Goal: Transaction & Acquisition: Purchase product/service

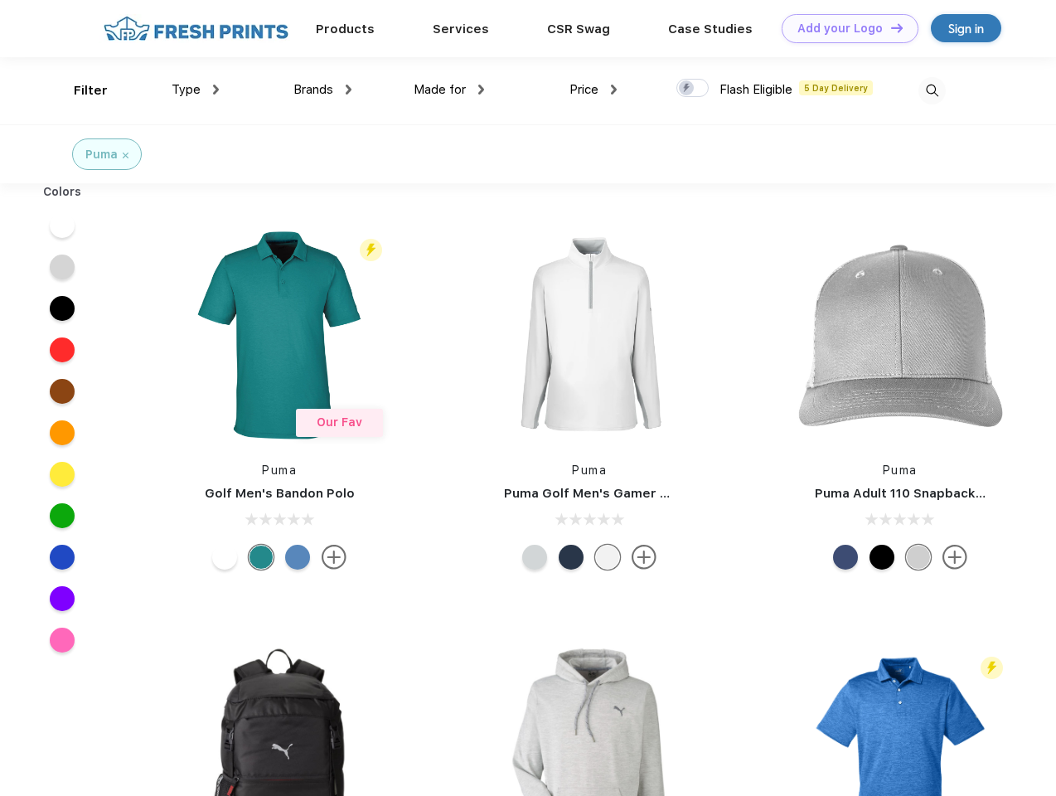
scroll to position [1, 0]
click at [844, 28] on link "Add your Logo Design Tool" at bounding box center [850, 28] width 137 height 29
click at [0, 0] on div "Design Tool" at bounding box center [0, 0] width 0 height 0
click at [889, 27] on link "Add your Logo Design Tool" at bounding box center [850, 28] width 137 height 29
click at [80, 90] on div "Filter" at bounding box center [91, 90] width 34 height 19
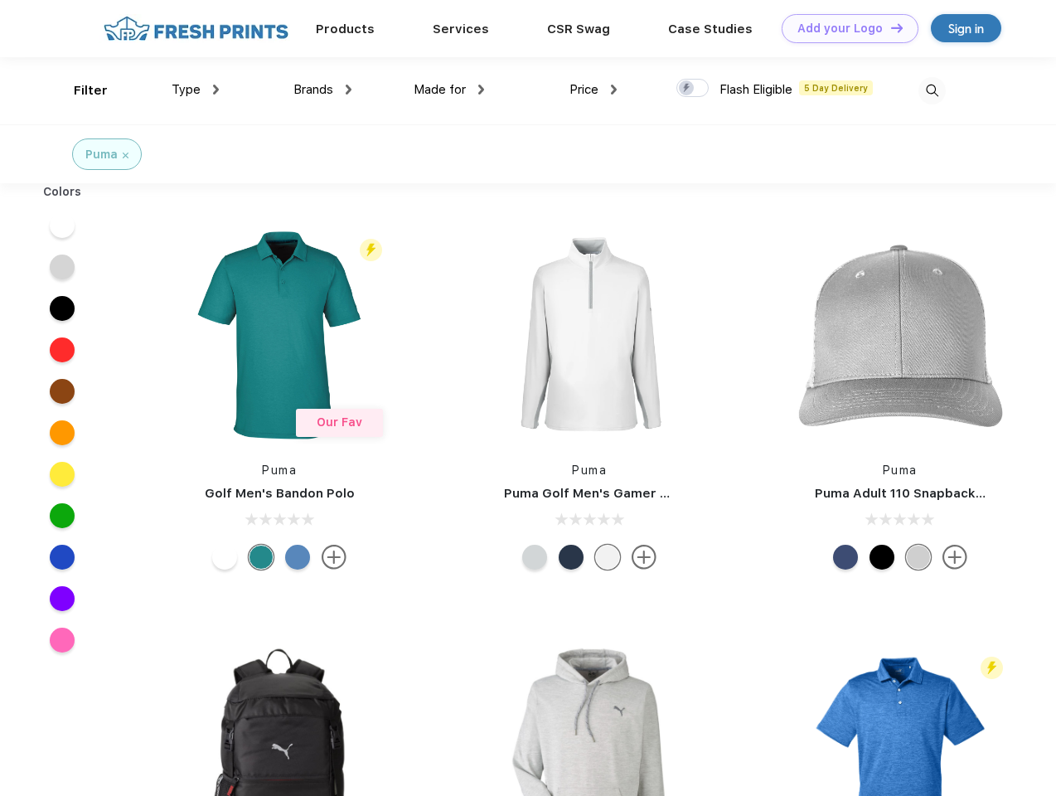
click at [196, 90] on span "Type" at bounding box center [186, 89] width 29 height 15
click at [322, 90] on span "Brands" at bounding box center [313, 89] width 40 height 15
click at [449, 90] on span "Made for" at bounding box center [440, 89] width 52 height 15
click at [594, 90] on span "Price" at bounding box center [583, 89] width 29 height 15
click at [693, 89] on div at bounding box center [692, 88] width 32 height 18
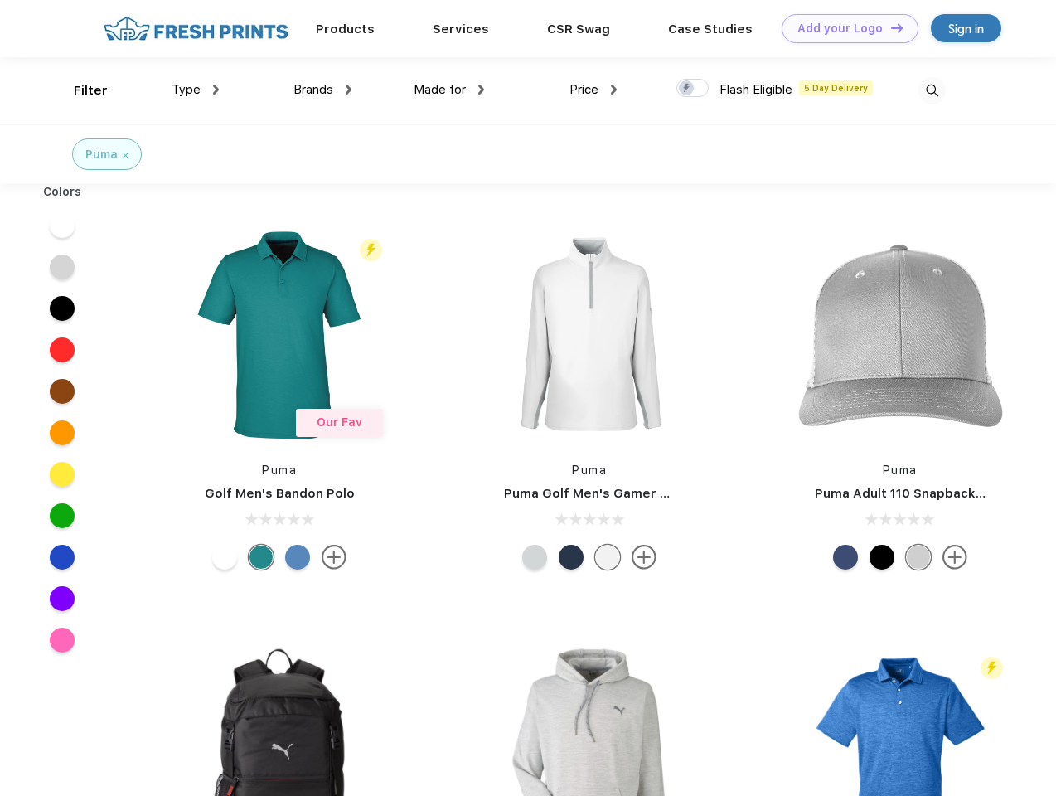
click at [687, 89] on input "checkbox" at bounding box center [681, 83] width 11 height 11
click at [932, 90] on img at bounding box center [931, 90] width 27 height 27
